Goal: Obtain resource: Obtain resource

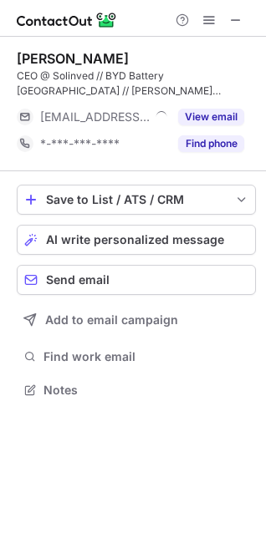
scroll to position [378, 266]
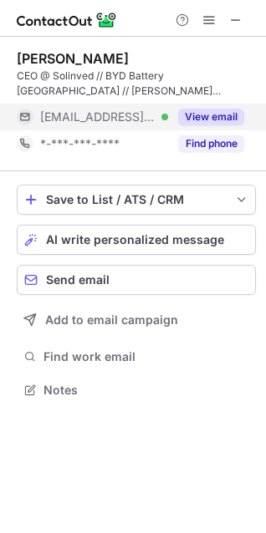
click at [211, 120] on button "View email" at bounding box center [211, 117] width 66 height 17
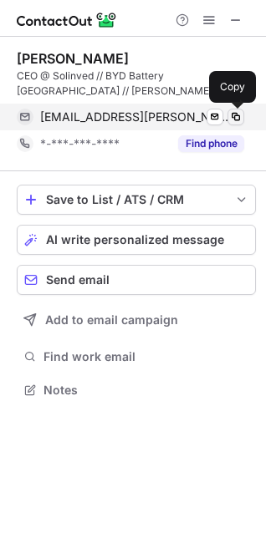
click at [232, 114] on span at bounding box center [235, 116] width 13 height 13
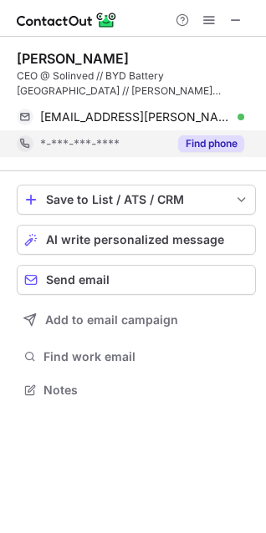
click at [198, 139] on button "Find phone" at bounding box center [211, 143] width 66 height 17
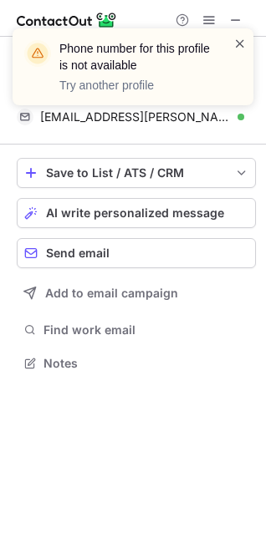
scroll to position [352, 266]
click at [241, 43] on span at bounding box center [239, 43] width 13 height 17
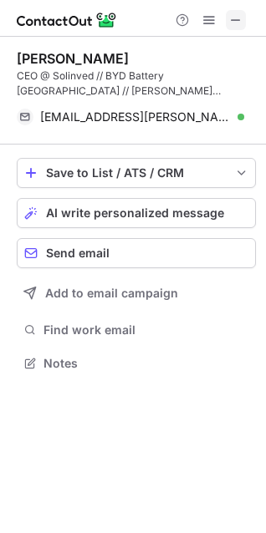
click at [236, 18] on span at bounding box center [235, 19] width 13 height 13
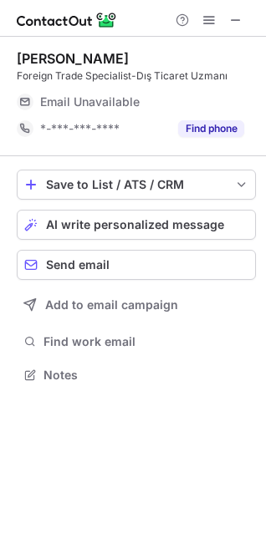
scroll to position [363, 266]
click at [230, 21] on span at bounding box center [235, 19] width 13 height 13
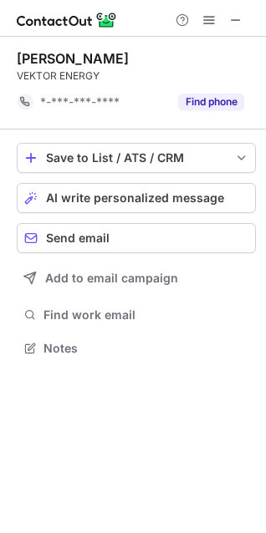
scroll to position [337, 266]
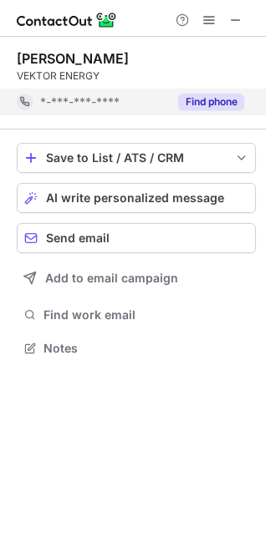
click at [212, 97] on button "Find phone" at bounding box center [211, 102] width 66 height 17
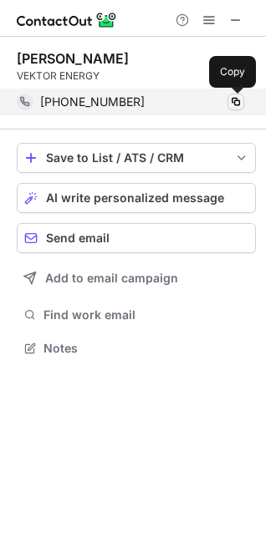
click at [242, 99] on button at bounding box center [235, 102] width 17 height 17
click at [239, 97] on span at bounding box center [235, 101] width 13 height 13
